Goal: Find specific page/section: Find specific page/section

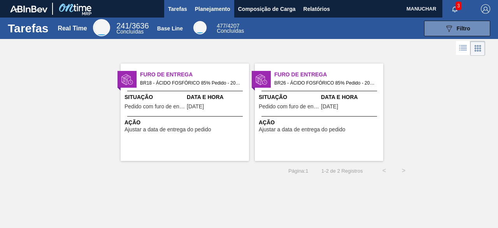
click at [207, 5] on span "Planejamento" at bounding box center [212, 8] width 35 height 9
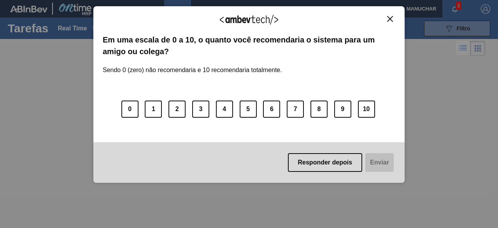
click at [192, 25] on div "Agradecemos seu feedback!" at bounding box center [249, 25] width 293 height 18
click at [389, 21] on img "Close" at bounding box center [390, 19] width 6 height 6
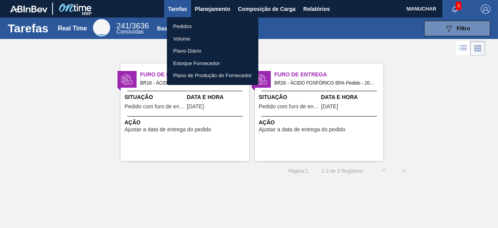
click at [184, 26] on li "Pedidos" at bounding box center [213, 26] width 92 height 12
